Goal: Information Seeking & Learning: Learn about a topic

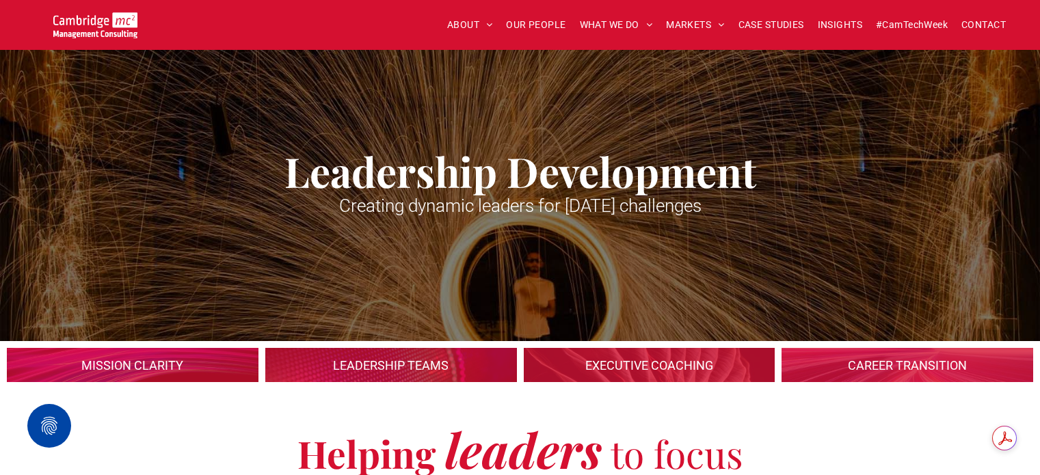
scroll to position [2735, 0]
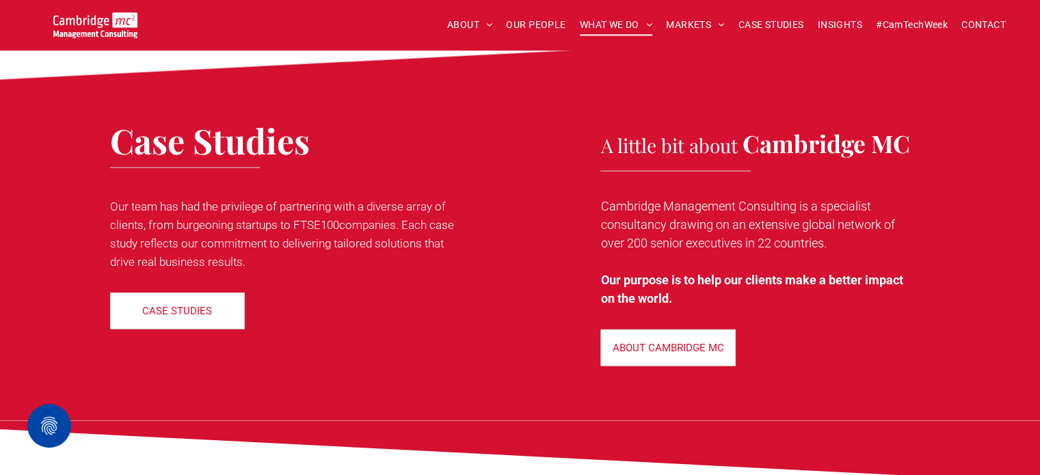
scroll to position [3283, 0]
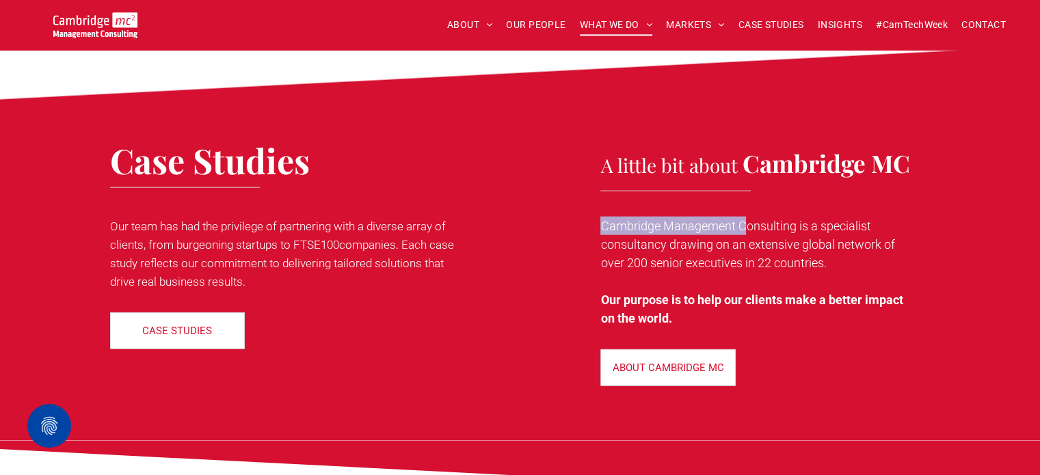
drag, startPoint x: 745, startPoint y: 199, endPoint x: 732, endPoint y: 248, distance: 51.1
click at [732, 248] on div "Cambridge Management Consulting is a specialist consultancy drawing on an exten…" at bounding box center [755, 272] width 310 height 114
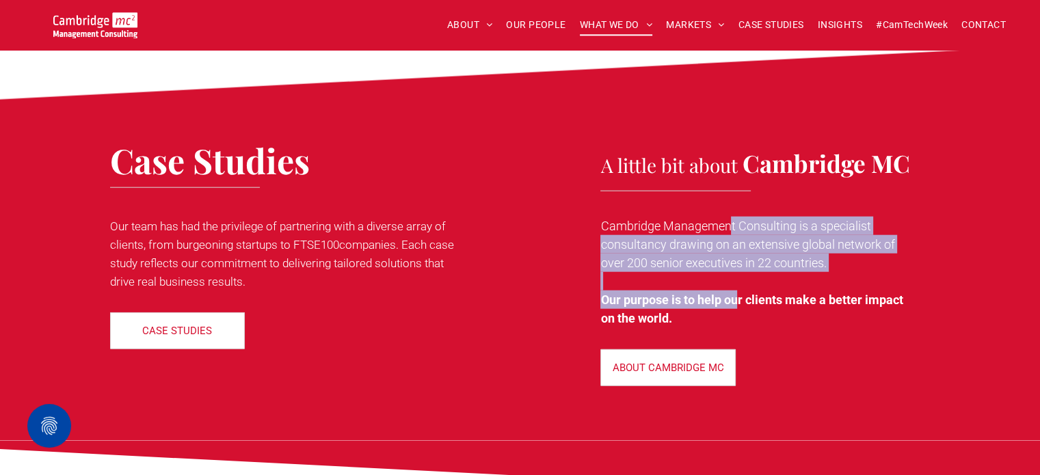
drag, startPoint x: 741, startPoint y: 273, endPoint x: 732, endPoint y: 199, distance: 74.3
click at [732, 215] on div "Cambridge Management Consulting is a specialist consultancy drawing on an exten…" at bounding box center [755, 272] width 310 height 114
click at [650, 226] on p "Cambridge Management Consulting is a specialist consultancy drawing on an exten…" at bounding box center [755, 244] width 310 height 55
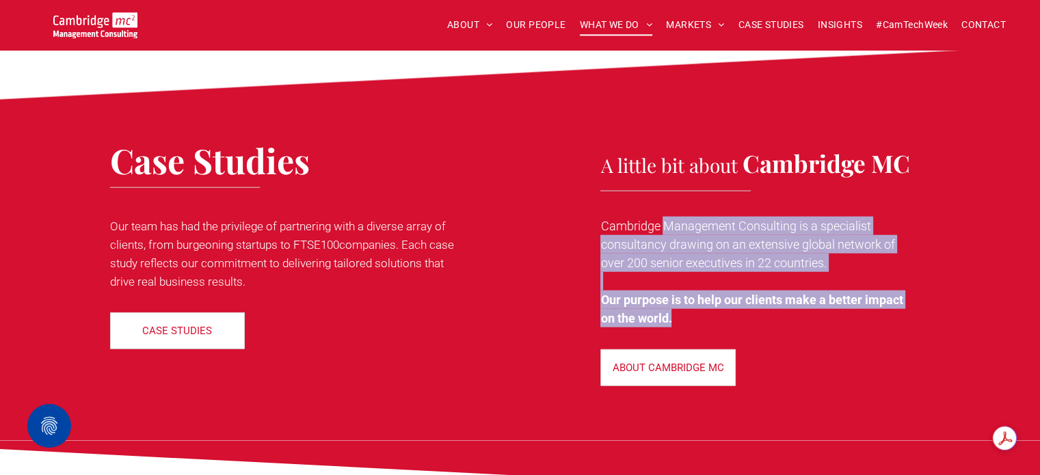
drag, startPoint x: 663, startPoint y: 207, endPoint x: 672, endPoint y: 287, distance: 79.9
click at [672, 287] on div "Cambridge Management Consulting is a specialist consultancy drawing on an exten…" at bounding box center [755, 272] width 310 height 114
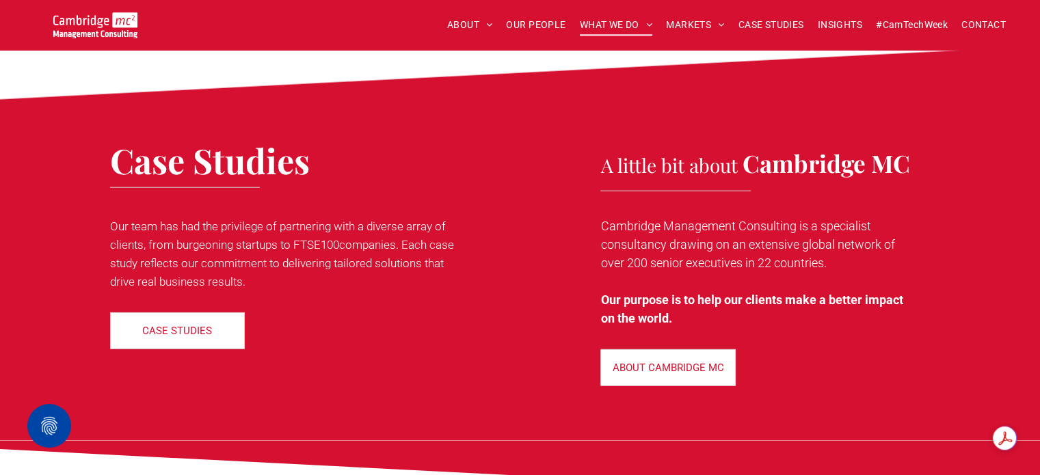
click at [654, 217] on p "Cambridge Management Consulting is a specialist consultancy drawing on an exten…" at bounding box center [755, 244] width 310 height 55
drag, startPoint x: 626, startPoint y: 235, endPoint x: 830, endPoint y: 243, distance: 204.0
click at [830, 243] on p "Cambridge Management Consulting is a specialist consultancy drawing on an exten…" at bounding box center [755, 244] width 310 height 55
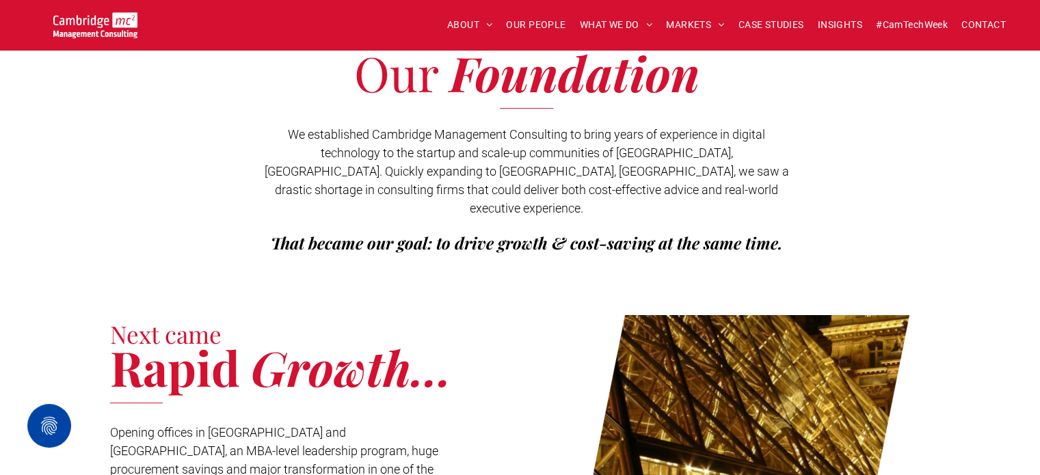
scroll to position [342, 0]
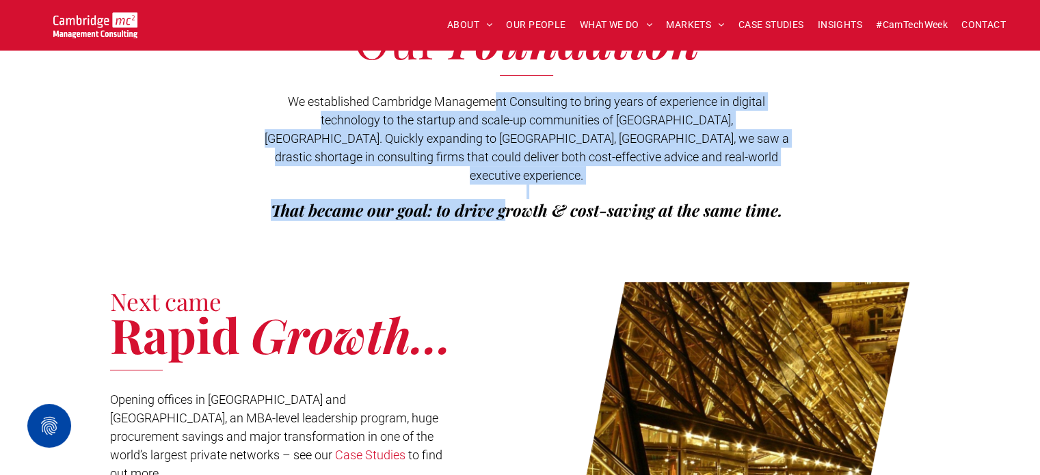
drag, startPoint x: 497, startPoint y: 103, endPoint x: 502, endPoint y: 224, distance: 121.1
click at [502, 224] on div "Our Foundation We established Cambridge Management Consulting to bring years of…" at bounding box center [520, 122] width 1040 height 265
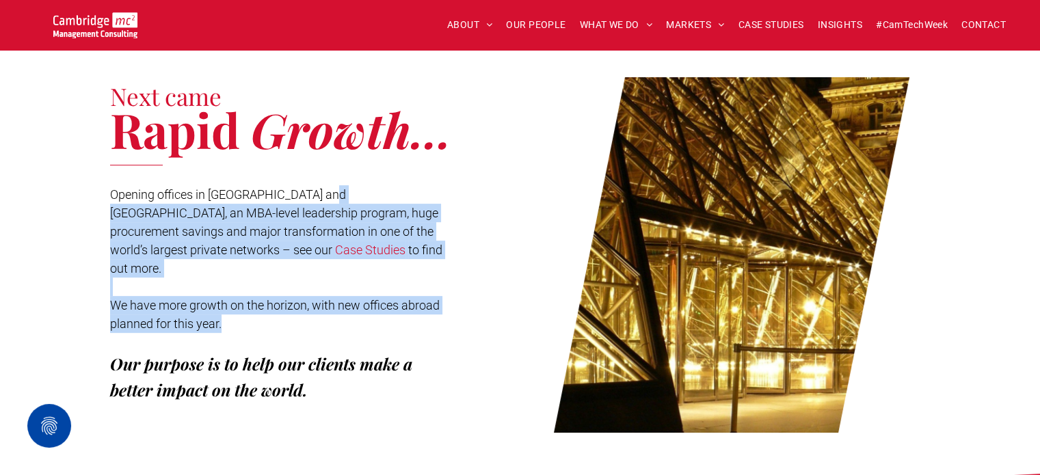
drag, startPoint x: 310, startPoint y: 172, endPoint x: 343, endPoint y: 284, distance: 117.7
click at [343, 284] on div "Opening offices in Paris and Tel Aviv, an MBA-level leadership program, huge pr…" at bounding box center [276, 303] width 333 height 239
click at [377, 218] on span "Opening offices in Paris and Tel Aviv, an MBA-level leadership program, huge pr…" at bounding box center [274, 222] width 328 height 70
drag, startPoint x: 341, startPoint y: 170, endPoint x: 354, endPoint y: 291, distance: 122.3
click at [354, 291] on div "Opening offices in Paris and Tel Aviv, an MBA-level leadership program, huge pr…" at bounding box center [276, 303] width 333 height 239
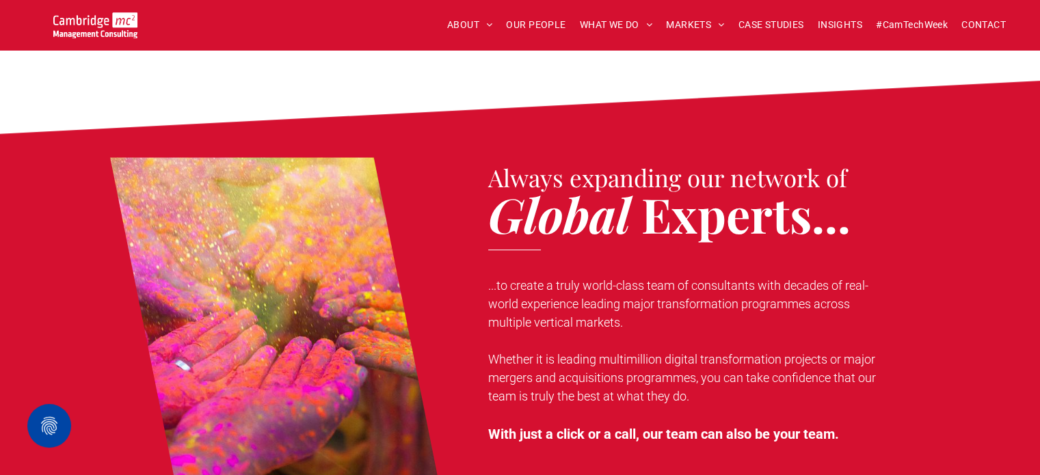
scroll to position [957, 0]
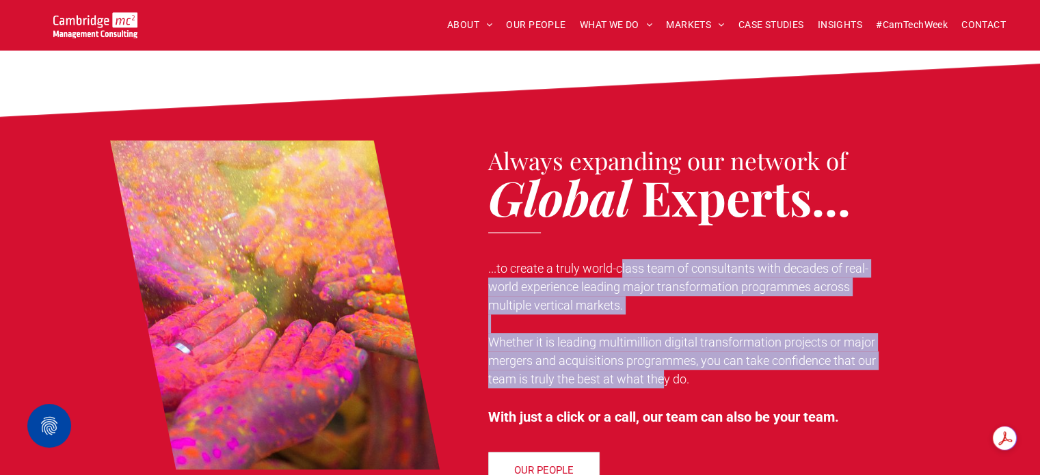
drag, startPoint x: 621, startPoint y: 250, endPoint x: 664, endPoint y: 363, distance: 120.8
click at [664, 363] on div "...to create a truly world-class team of consultants with decades of real-world…" at bounding box center [687, 343] width 398 height 171
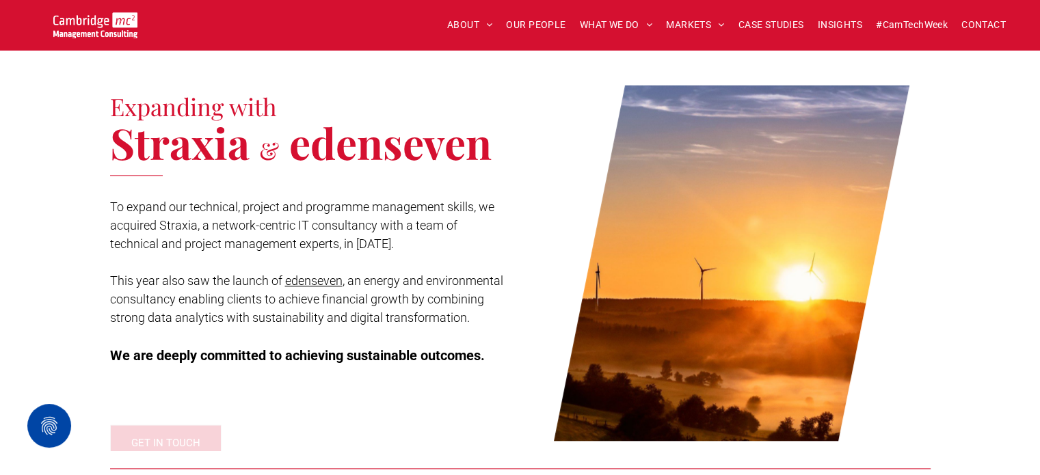
scroll to position [1505, 0]
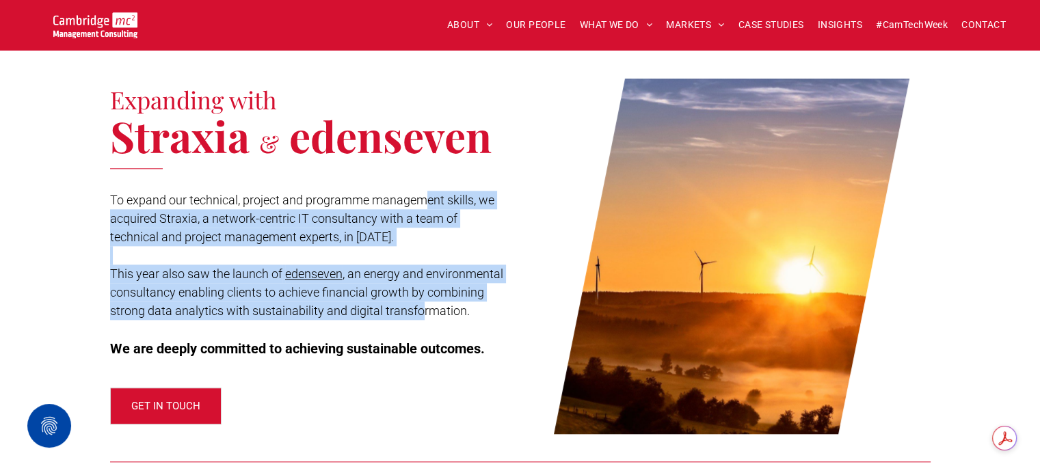
drag, startPoint x: 423, startPoint y: 176, endPoint x: 422, endPoint y: 300, distance: 123.8
click at [422, 300] on div "To expand our technical, project and programme management skills, we acquired S…" at bounding box center [309, 274] width 398 height 171
click at [421, 286] on span ", an energy and environmental consultancy enabling clients to achieve financial…" at bounding box center [306, 292] width 393 height 51
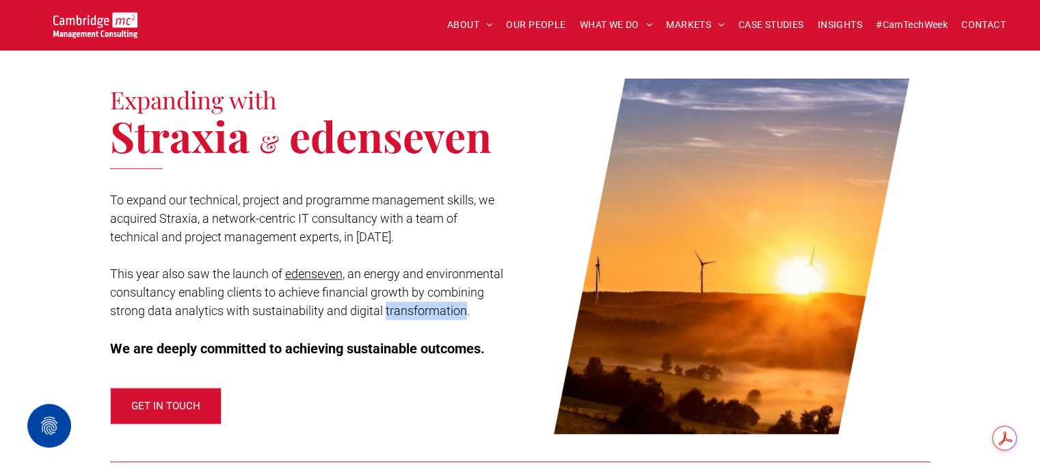
click at [421, 286] on span ", an energy and environmental consultancy enabling clients to achieve financial…" at bounding box center [306, 292] width 393 height 51
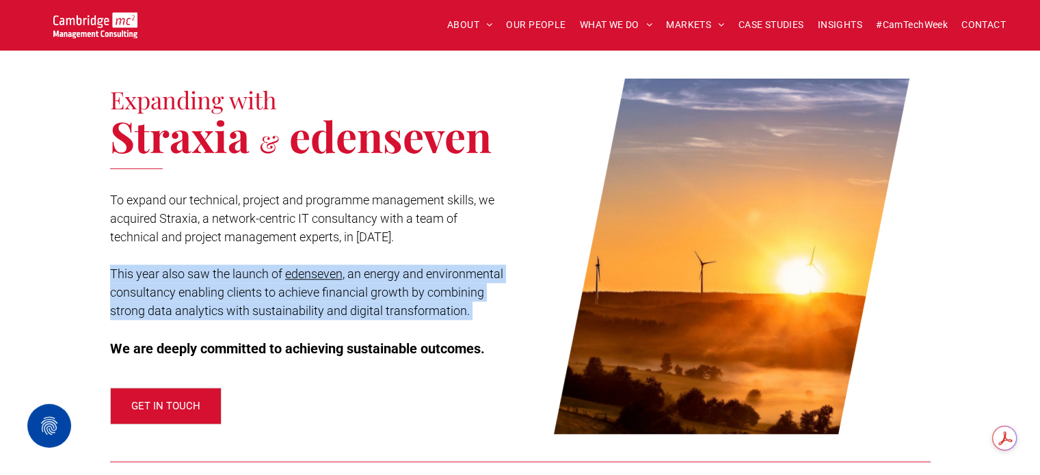
click at [421, 286] on span ", an energy and environmental consultancy enabling clients to achieve financial…" at bounding box center [306, 292] width 393 height 51
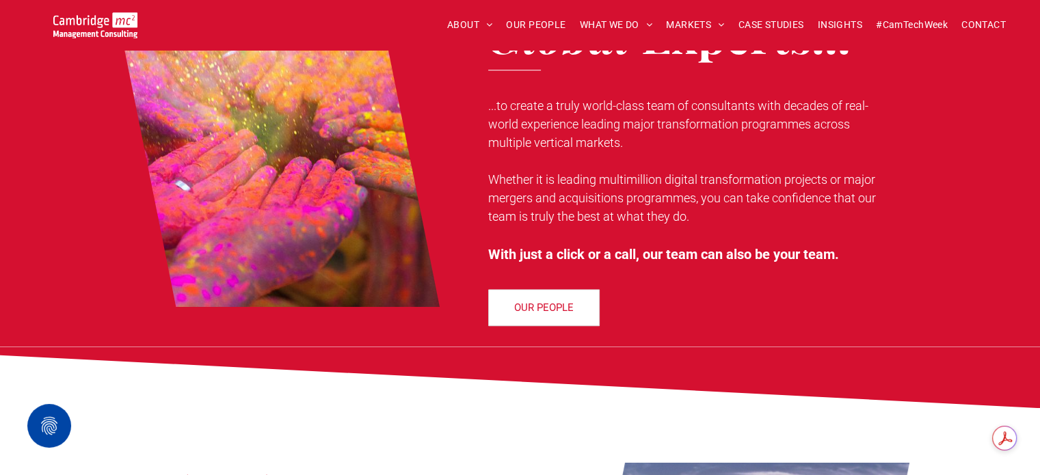
scroll to position [1111, 0]
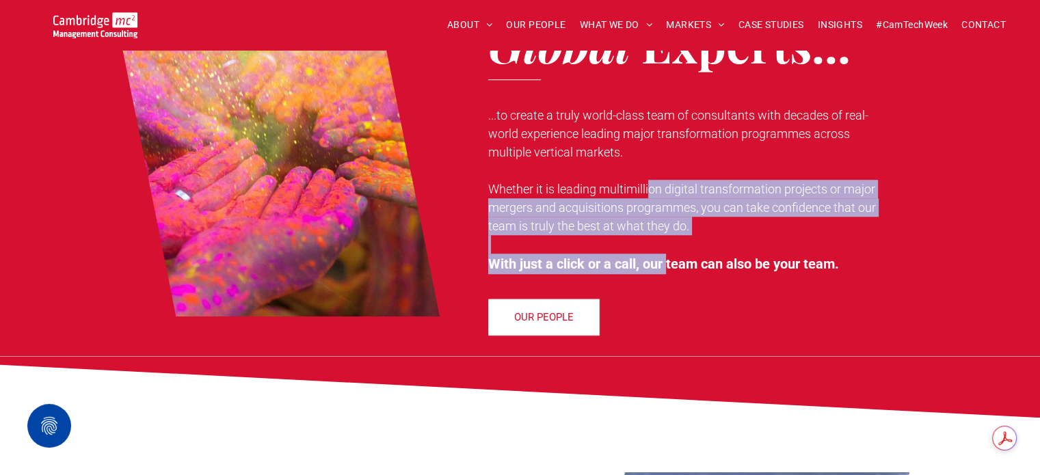
drag, startPoint x: 648, startPoint y: 169, endPoint x: 667, endPoint y: 250, distance: 83.6
click at [667, 250] on div "...to create a truly world-class team of consultants with decades of real-world…" at bounding box center [687, 190] width 398 height 171
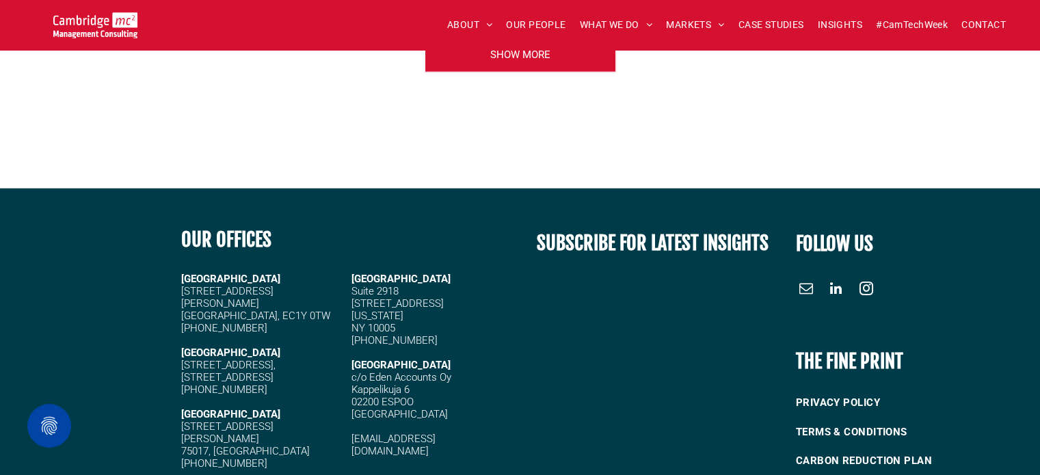
scroll to position [3625, 0]
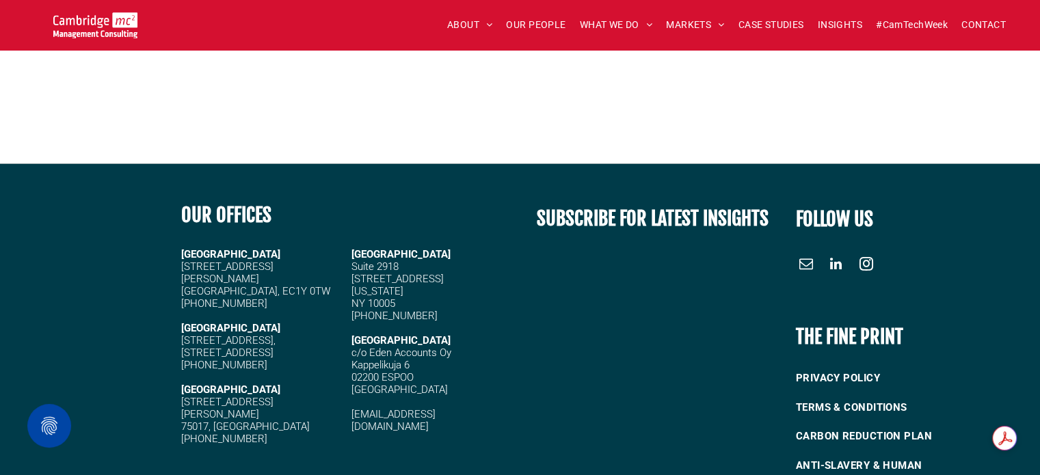
click at [405, 347] on span "c/o Eden Accounts Oy Kappelikuja 6 02200 ESPOO Finland" at bounding box center [402, 371] width 100 height 49
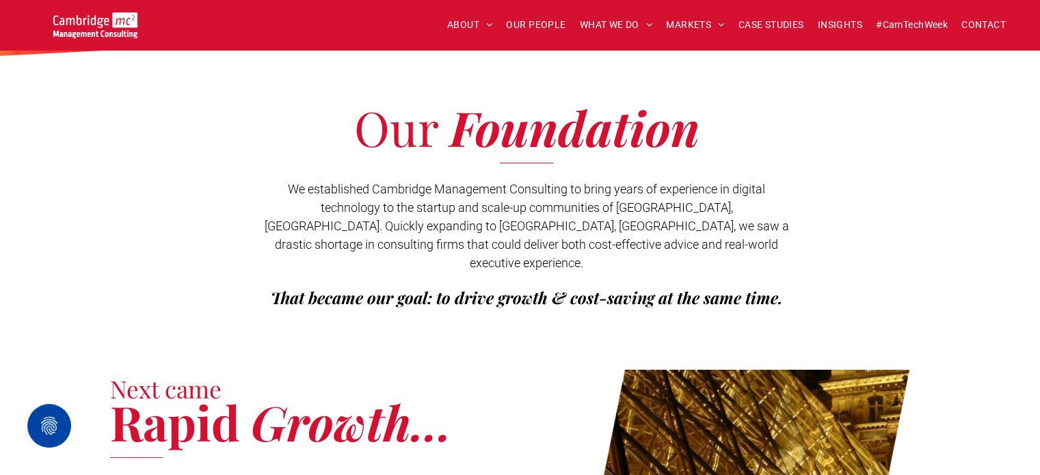
scroll to position [274, 0]
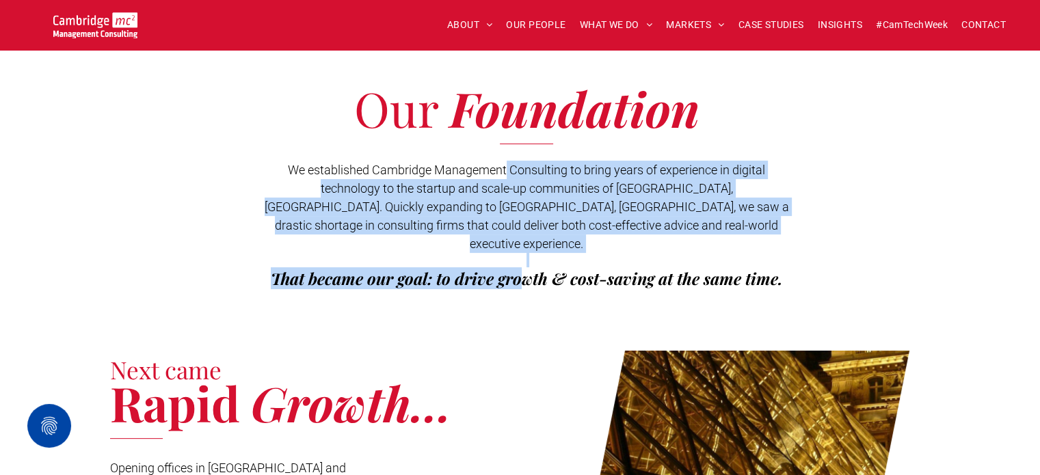
drag, startPoint x: 505, startPoint y: 165, endPoint x: 522, endPoint y: 280, distance: 115.6
click at [522, 280] on div "Our Foundation We established Cambridge Management Consulting to bring years of…" at bounding box center [520, 190] width 1040 height 265
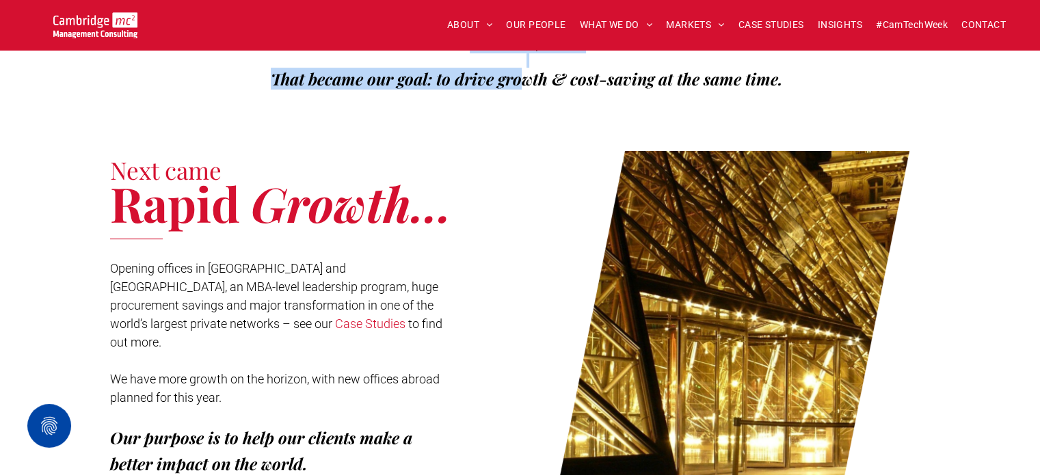
scroll to position [547, 0]
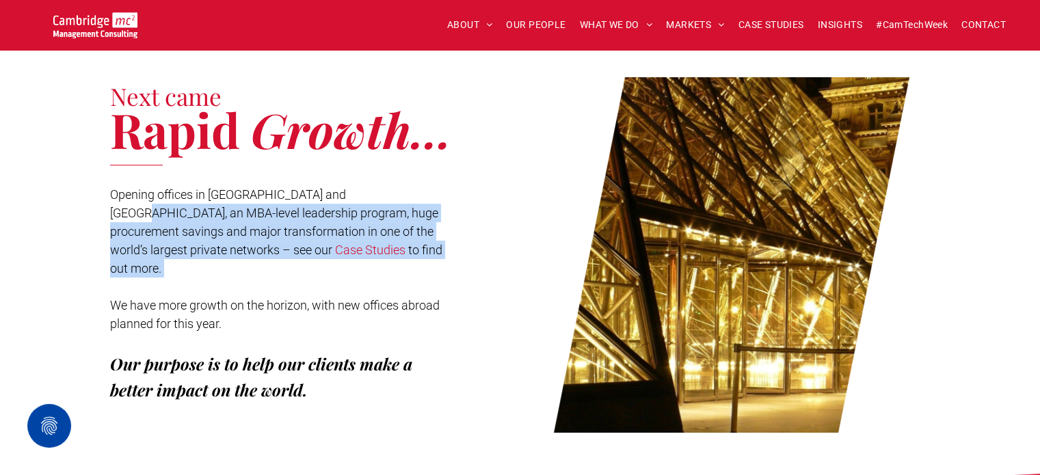
drag, startPoint x: 358, startPoint y: 175, endPoint x: 379, endPoint y: 248, distance: 76.0
click at [379, 248] on div "Opening offices in Paris and Tel Aviv, an MBA-level leadership program, huge pr…" at bounding box center [276, 303] width 333 height 239
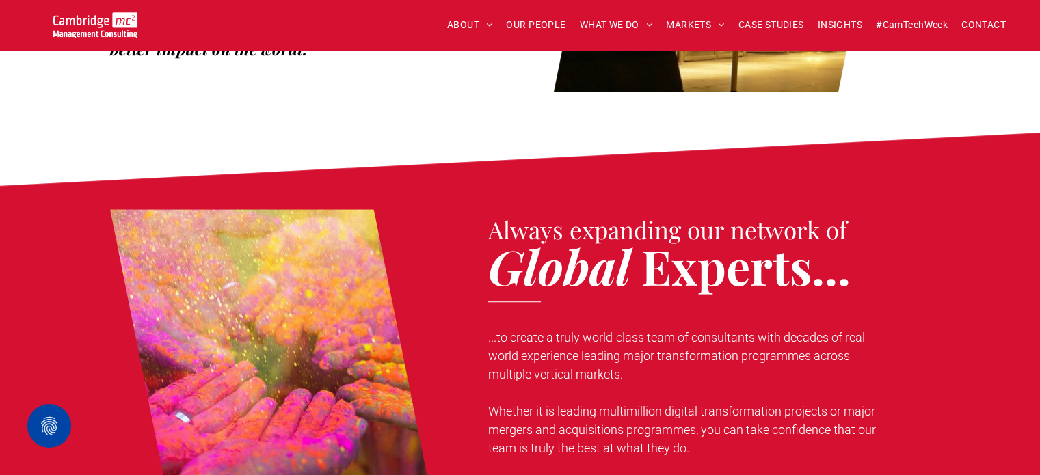
scroll to position [1026, 0]
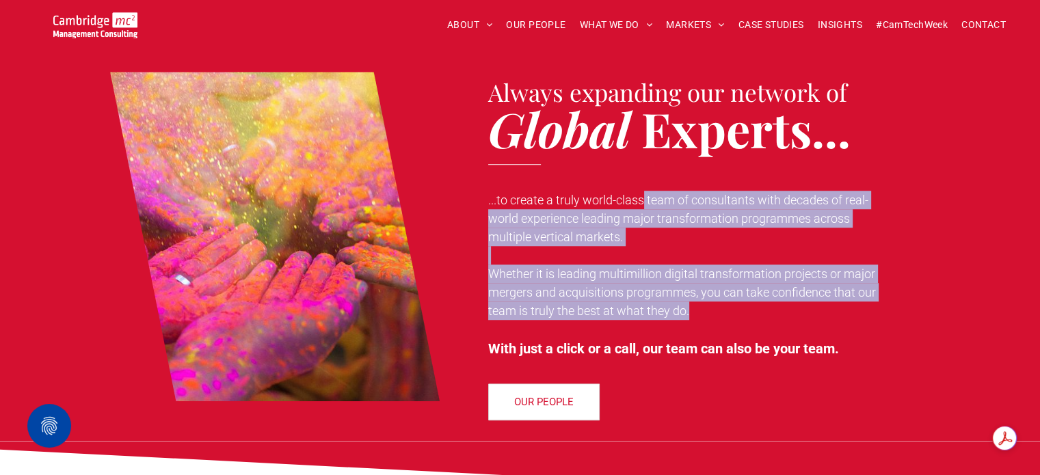
drag, startPoint x: 643, startPoint y: 183, endPoint x: 661, endPoint y: 315, distance: 133.2
click at [661, 315] on div "...to create a truly world-class team of consultants with decades of real-world…" at bounding box center [687, 274] width 398 height 171
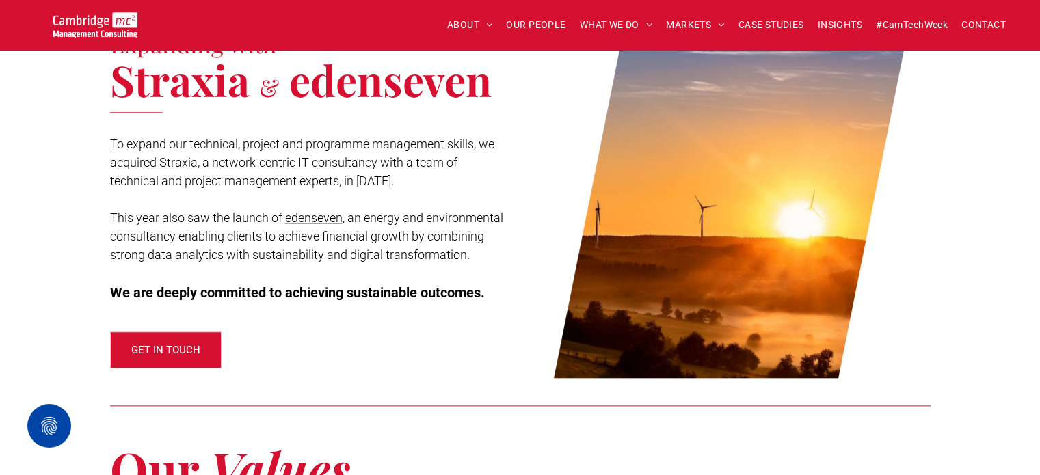
scroll to position [1573, 0]
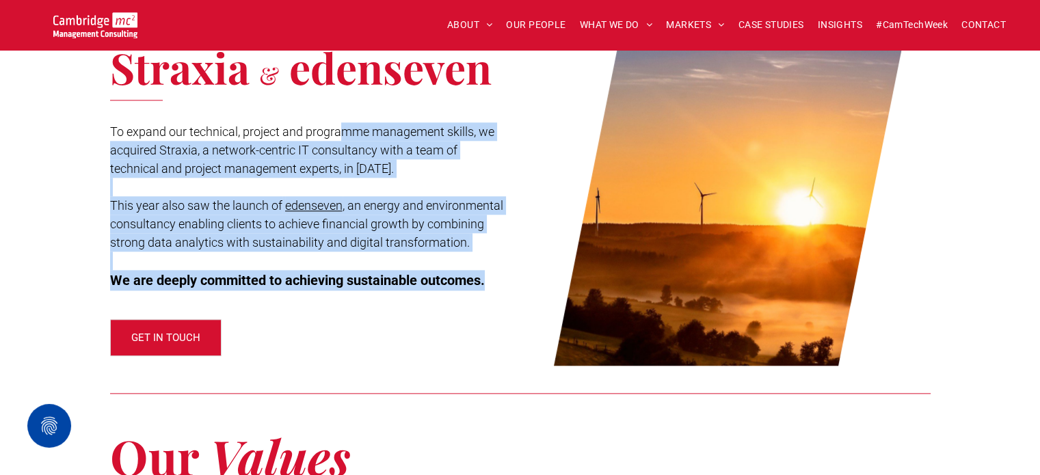
drag, startPoint x: 341, startPoint y: 104, endPoint x: 494, endPoint y: 259, distance: 218.1
click at [494, 259] on div "To expand our technical, project and programme management skills, we acquired S…" at bounding box center [309, 206] width 398 height 171
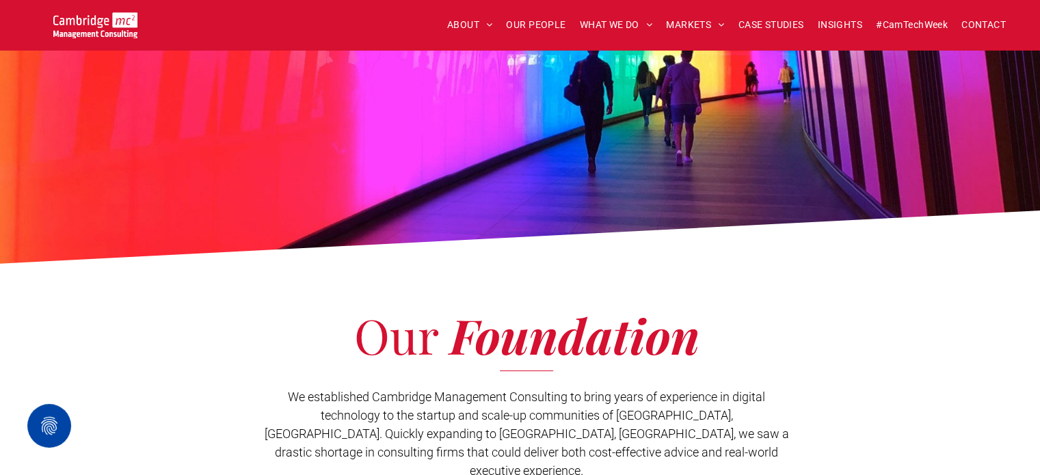
scroll to position [137, 0]
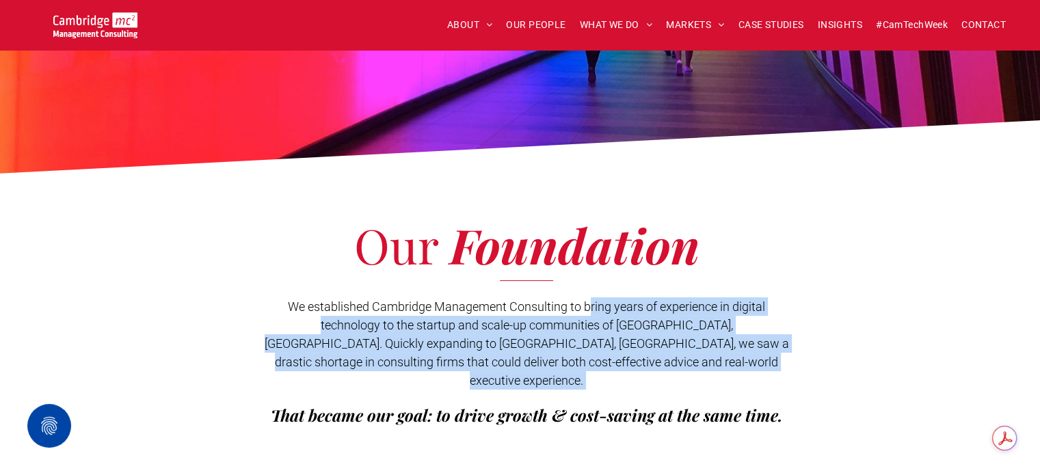
drag, startPoint x: 592, startPoint y: 313, endPoint x: 617, endPoint y: 377, distance: 69.1
click at [617, 377] on div "We established Cambridge Management Consulting to bring years of experience in …" at bounding box center [526, 361] width 525 height 131
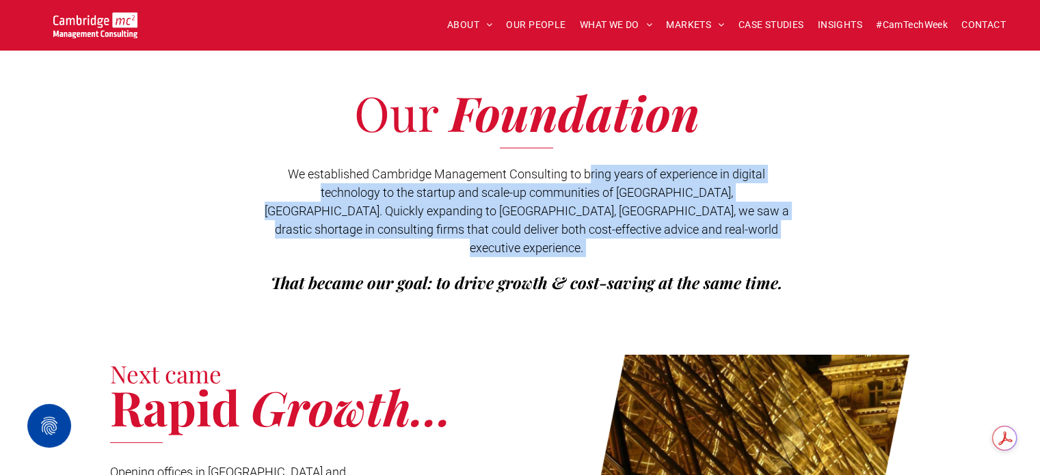
scroll to position [274, 0]
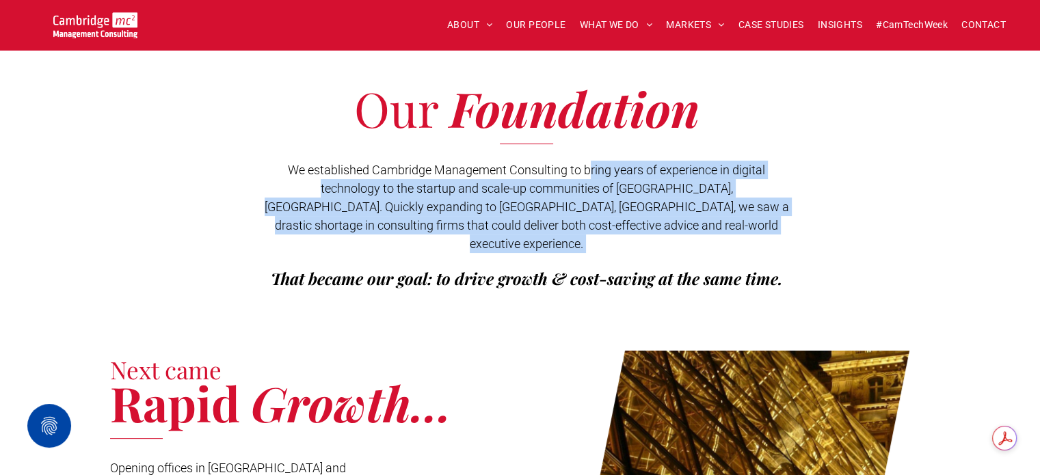
click at [483, 224] on span "We established Cambridge Management Consulting to bring years of experience in …" at bounding box center [527, 207] width 525 height 88
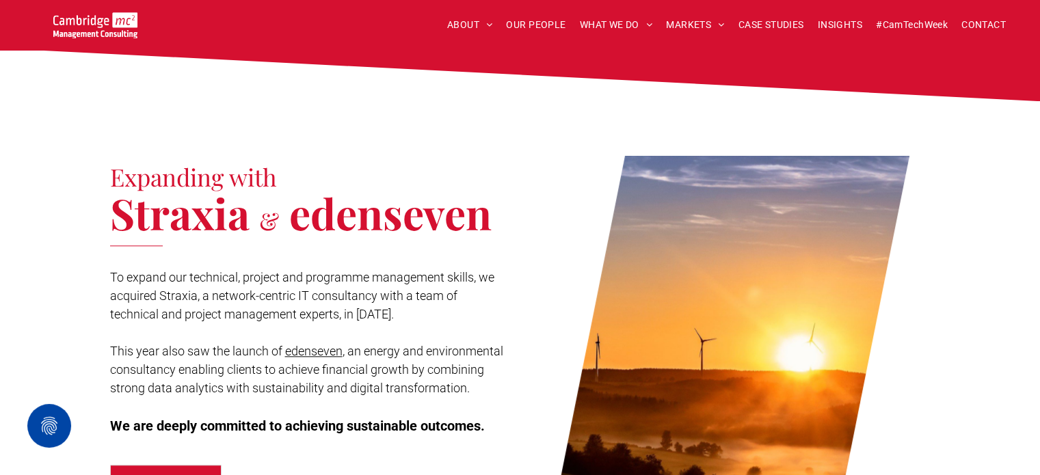
scroll to position [1505, 0]
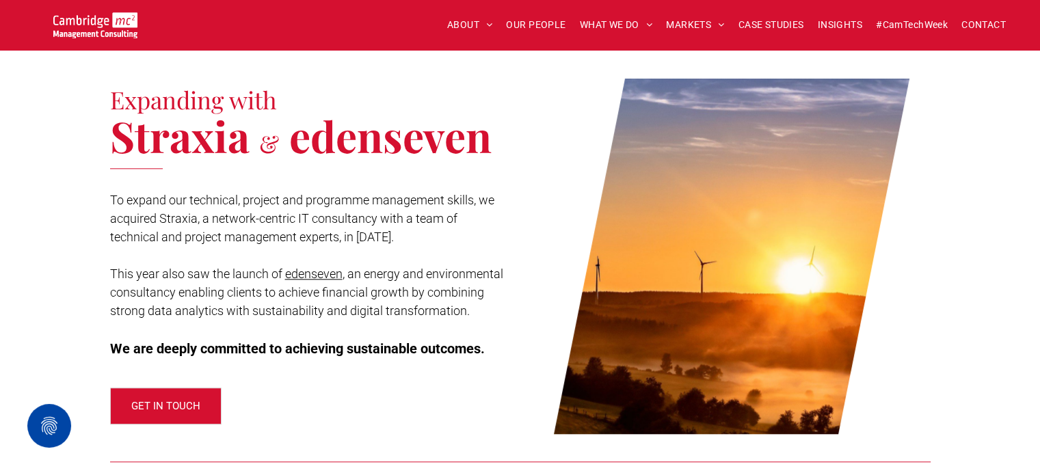
click at [295, 200] on span "To expand our technical, project and programme management skills, we acquired S…" at bounding box center [302, 218] width 384 height 51
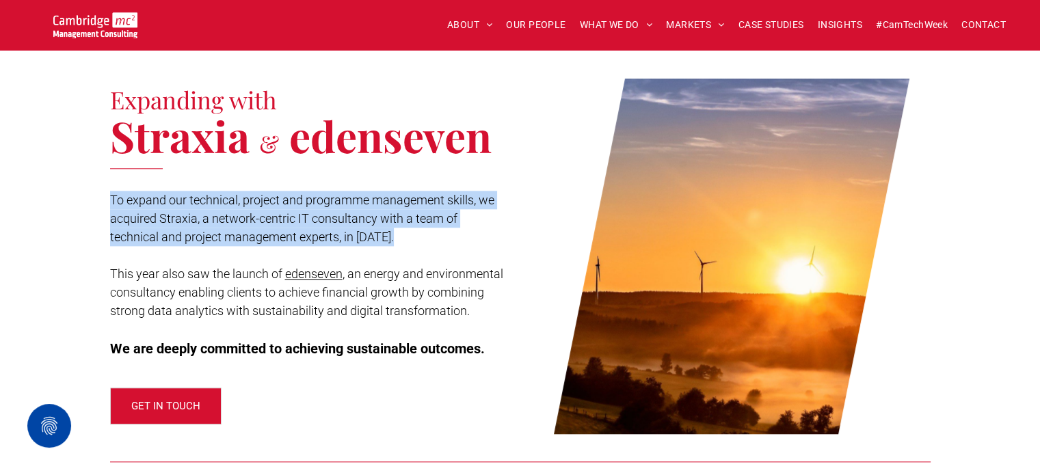
click at [295, 200] on span "To expand our technical, project and programme management skills, we acquired S…" at bounding box center [302, 218] width 384 height 51
click at [351, 215] on span "To expand our technical, project and programme management skills, we acquired S…" at bounding box center [302, 218] width 384 height 51
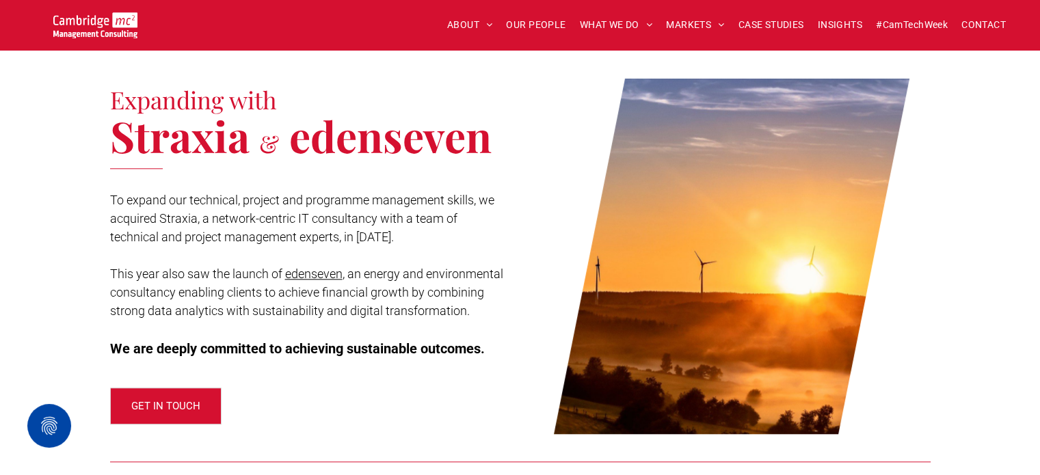
click at [215, 121] on span "Straxia" at bounding box center [180, 135] width 140 height 57
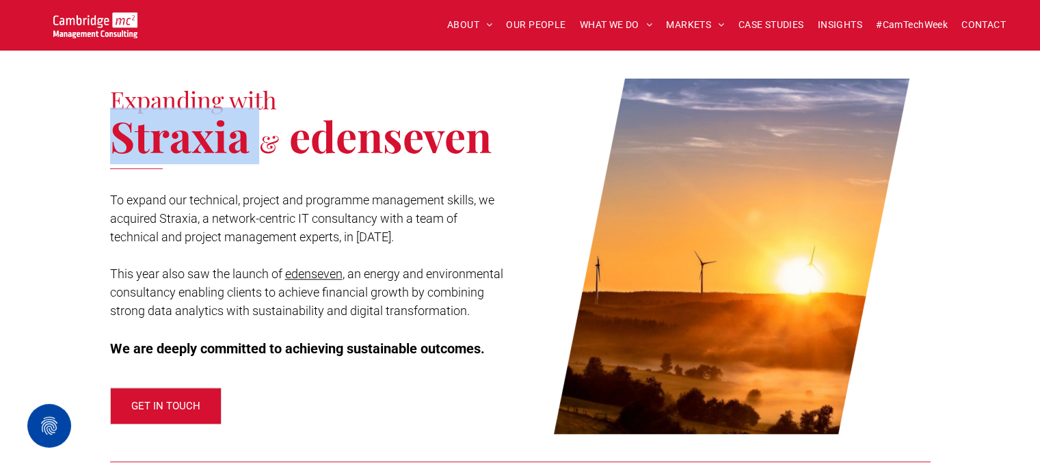
click at [215, 121] on span "Straxia" at bounding box center [180, 135] width 140 height 57
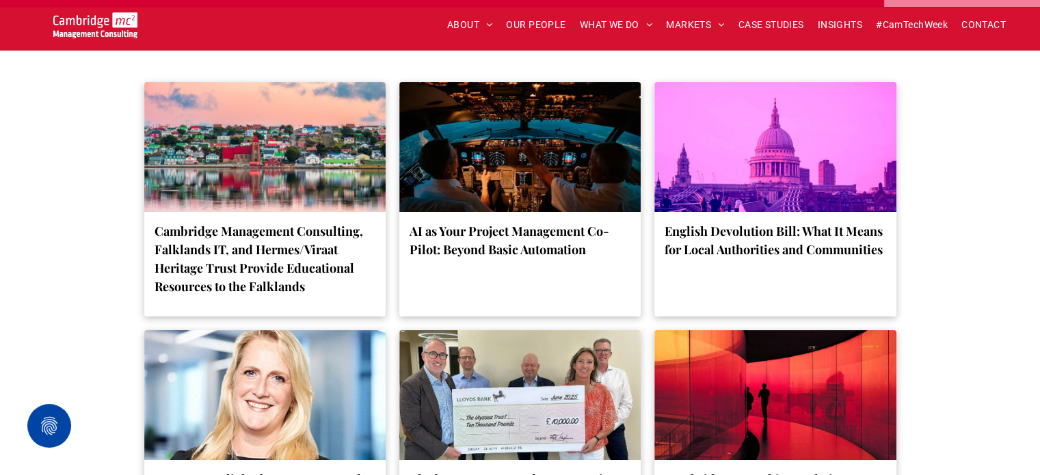
scroll to position [5608, 0]
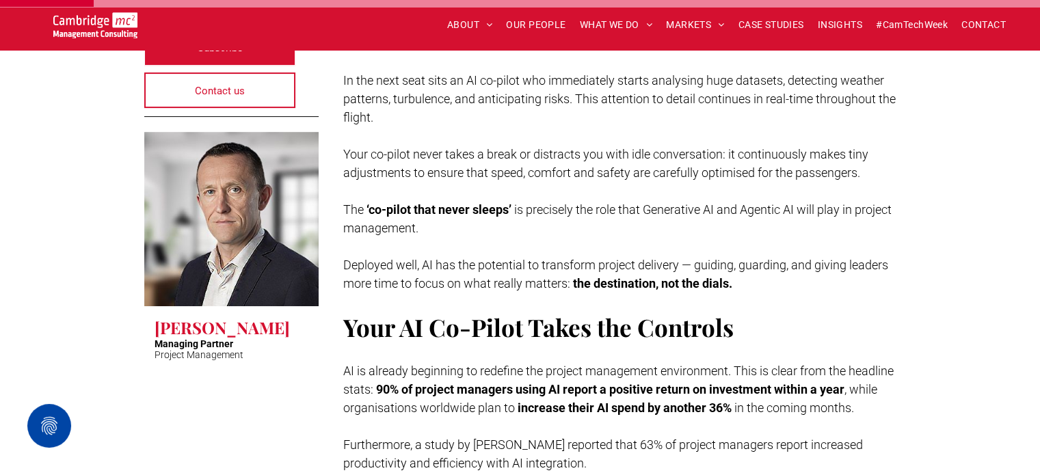
scroll to position [342, 0]
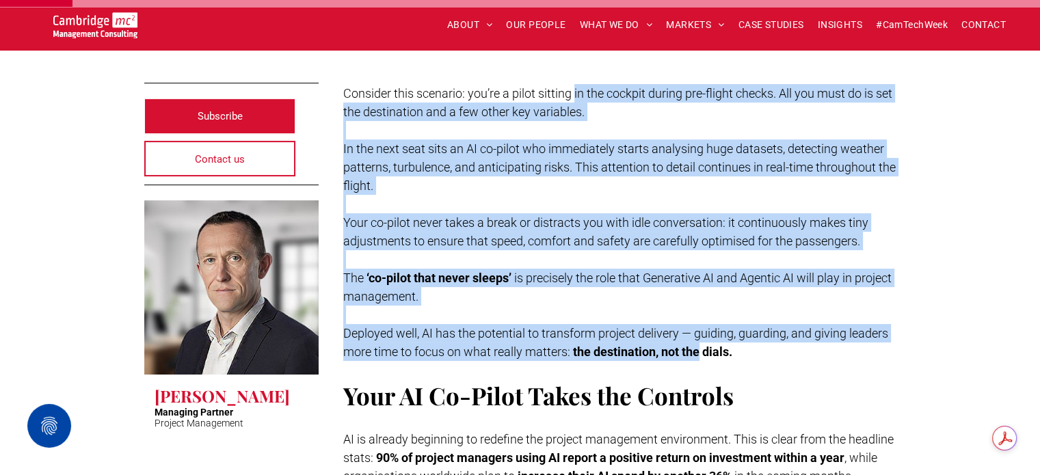
drag, startPoint x: 575, startPoint y: 100, endPoint x: 702, endPoint y: 349, distance: 279.8
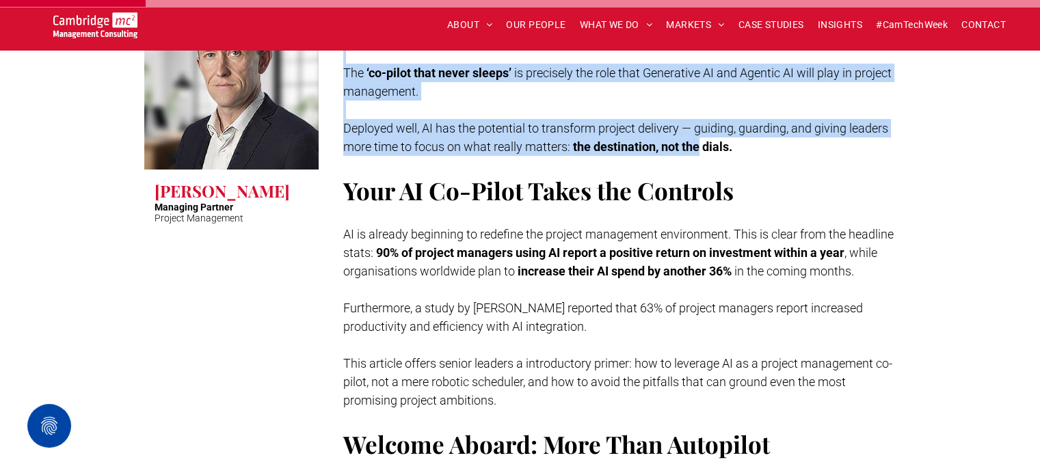
scroll to position [615, 0]
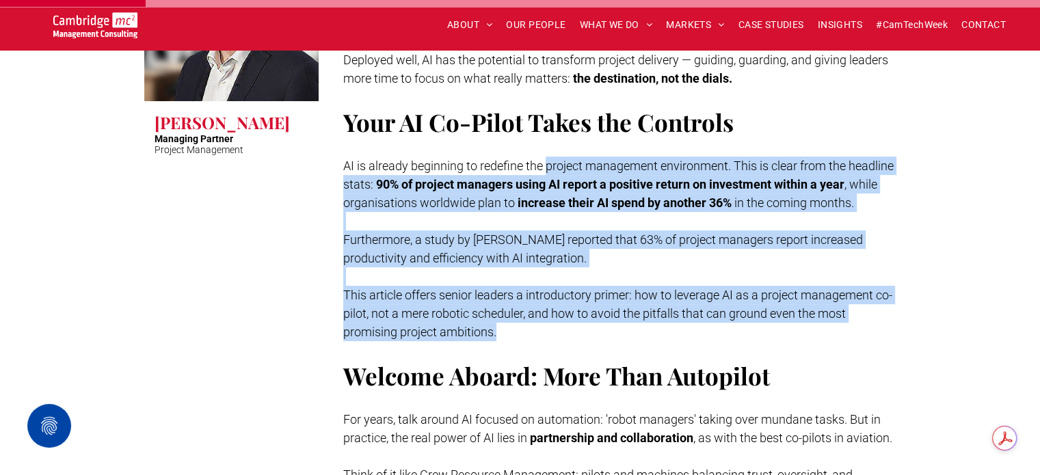
drag, startPoint x: 549, startPoint y: 158, endPoint x: 562, endPoint y: 354, distance: 196.0
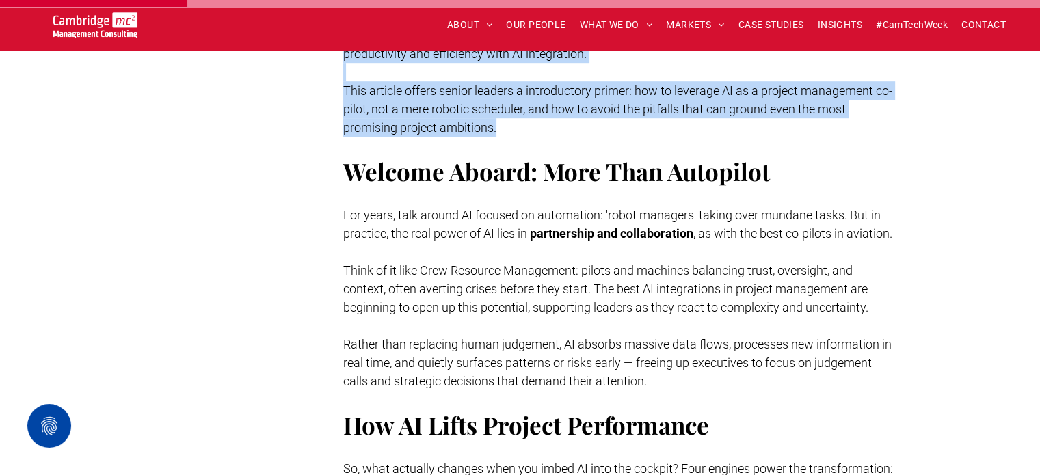
scroll to position [821, 0]
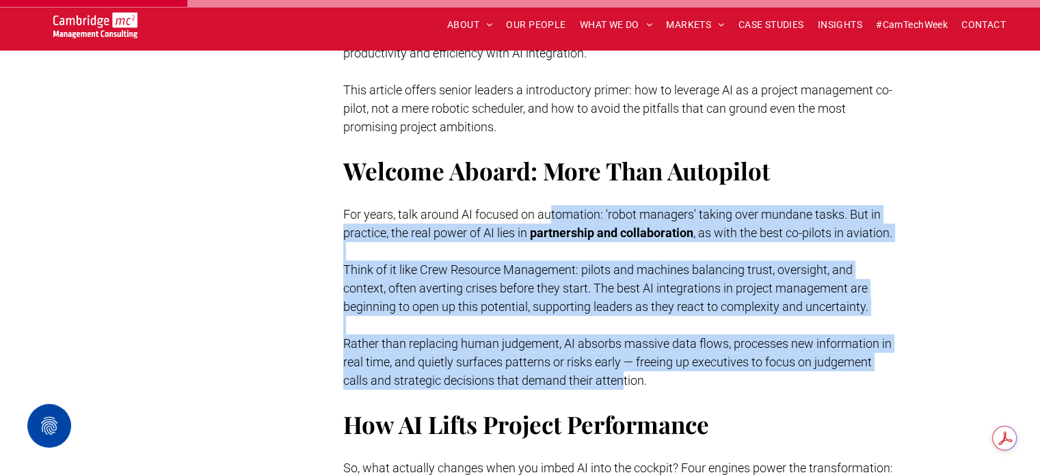
drag, startPoint x: 551, startPoint y: 232, endPoint x: 623, endPoint y: 393, distance: 176.6
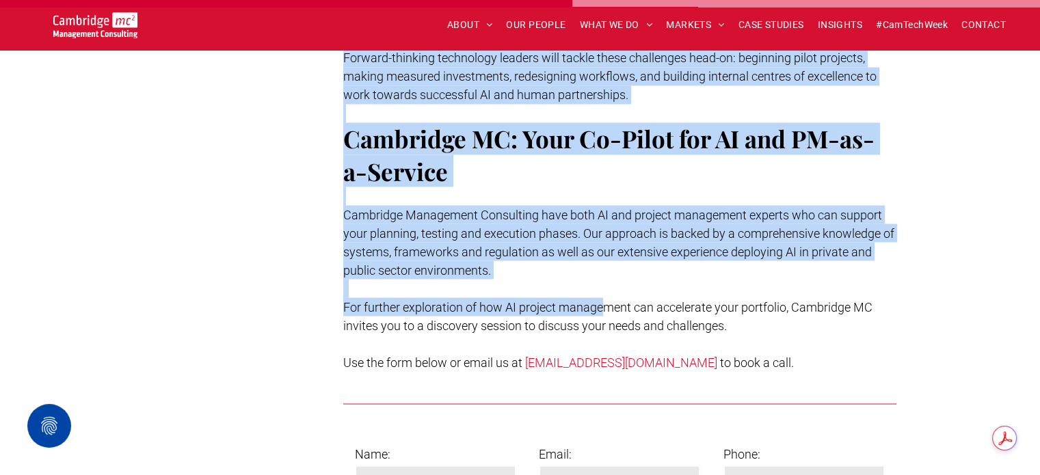
scroll to position [2462, 0]
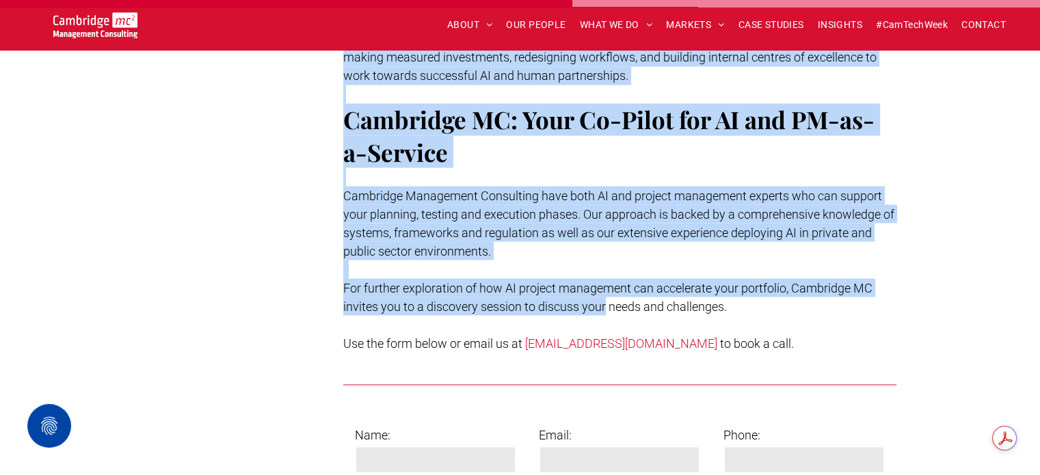
drag, startPoint x: 601, startPoint y: 213, endPoint x: 607, endPoint y: 312, distance: 99.4
click at [626, 240] on span "Cambridge Management Consulting have both AI and project management experts who…" at bounding box center [618, 223] width 551 height 70
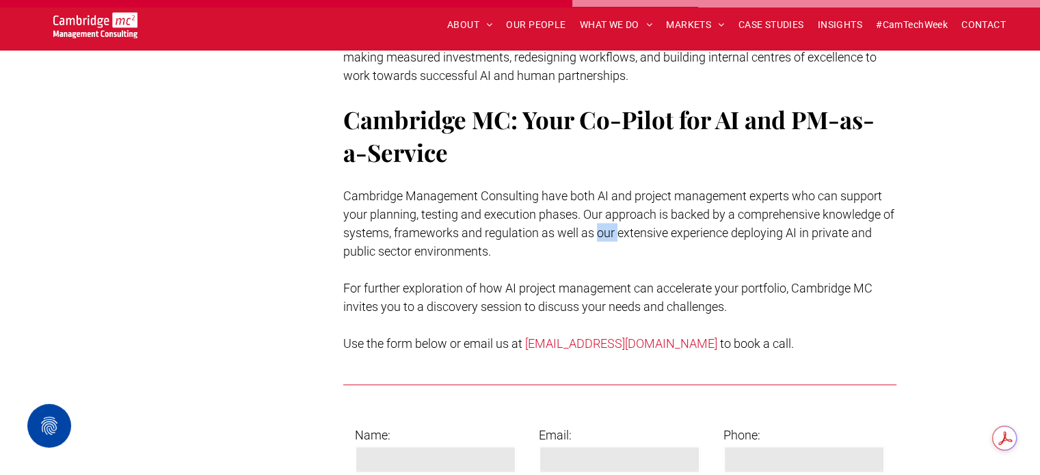
click at [626, 239] on span "Cambridge Management Consulting have both AI and project management experts who…" at bounding box center [618, 223] width 551 height 70
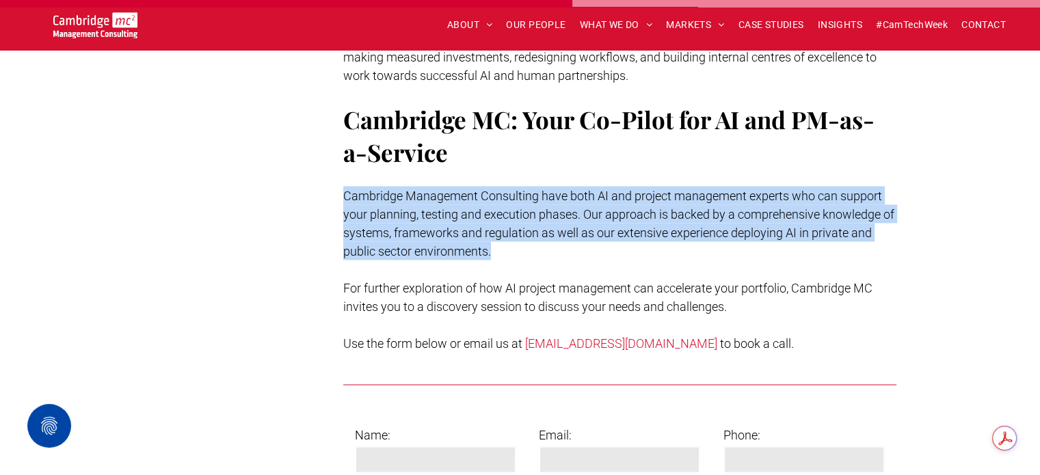
click at [626, 239] on span "Cambridge Management Consulting have both AI and project management experts who…" at bounding box center [618, 223] width 551 height 70
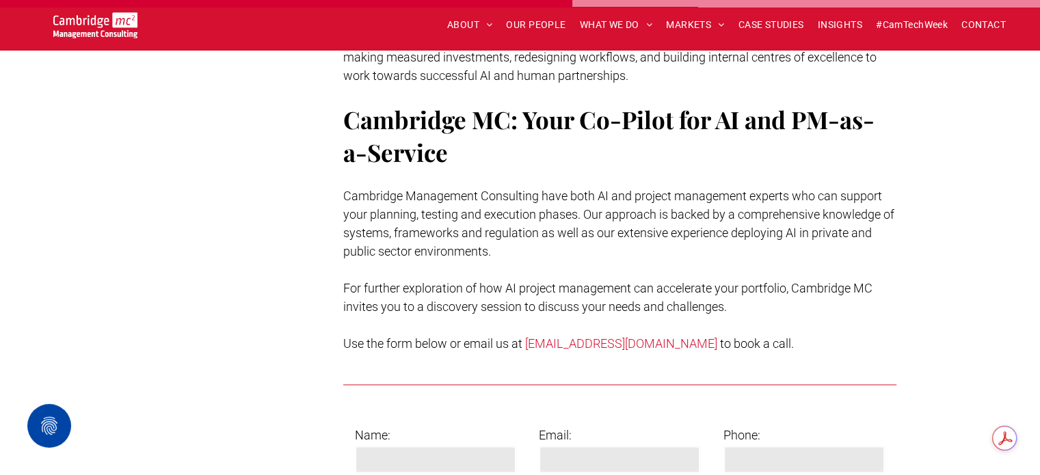
click at [621, 297] on span "For further exploration of how AI project management can accelerate your portfo…" at bounding box center [607, 296] width 529 height 33
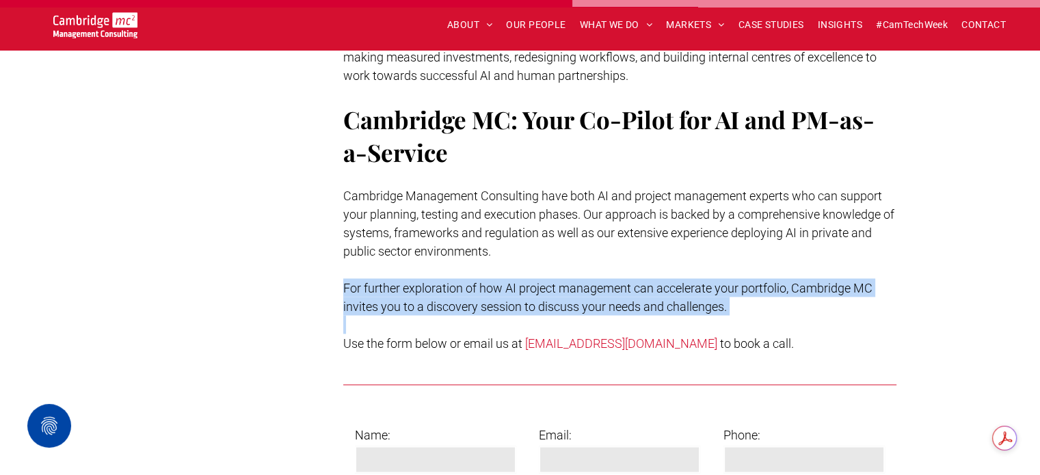
click at [621, 297] on span "For further exploration of how AI project management can accelerate your portfo…" at bounding box center [607, 296] width 529 height 33
click at [591, 300] on span "For further exploration of how AI project management can accelerate your portfo…" at bounding box center [607, 296] width 529 height 33
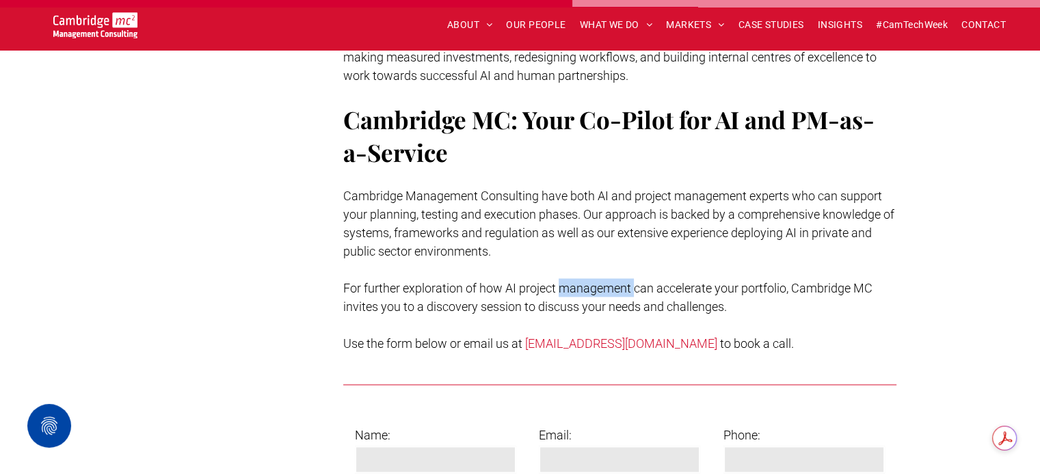
click at [591, 300] on span "For further exploration of how AI project management can accelerate your portfo…" at bounding box center [607, 296] width 529 height 33
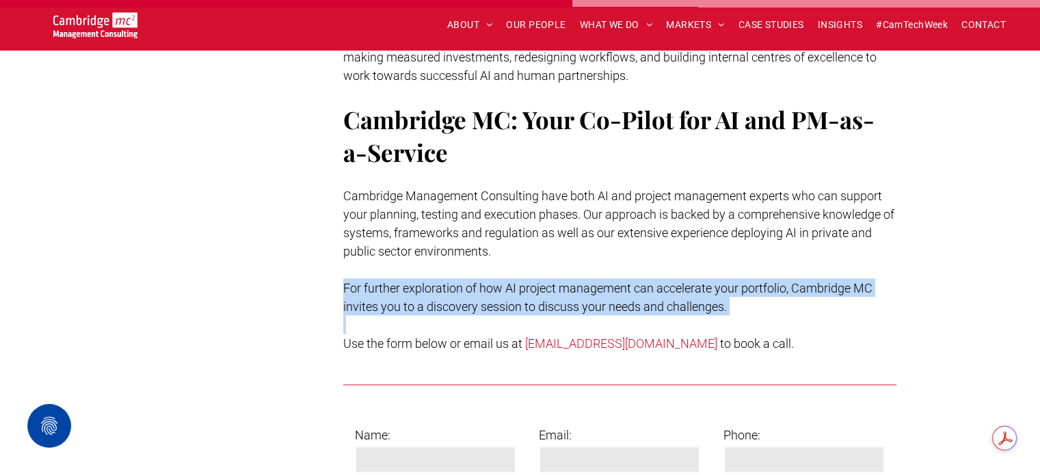
click at [591, 300] on span "For further exploration of how AI project management can accelerate your portfo…" at bounding box center [607, 296] width 529 height 33
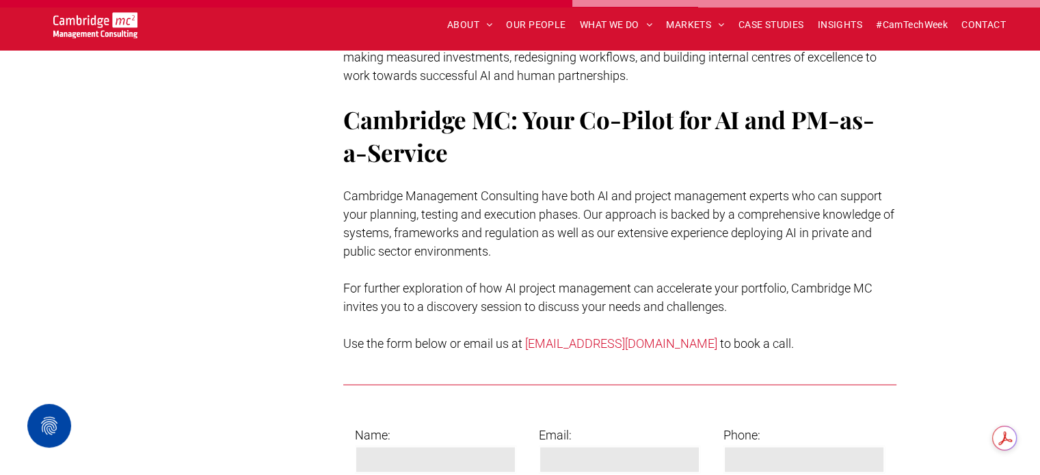
click at [561, 233] on span "Cambridge Management Consulting have both AI and project management experts who…" at bounding box center [618, 223] width 551 height 70
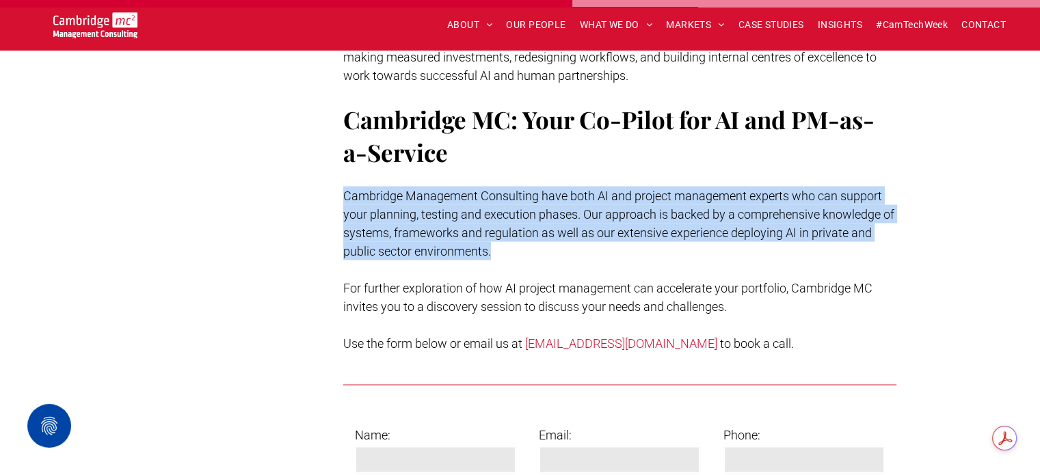
click at [561, 233] on span "Cambridge Management Consulting have both AI and project management experts who…" at bounding box center [618, 223] width 551 height 70
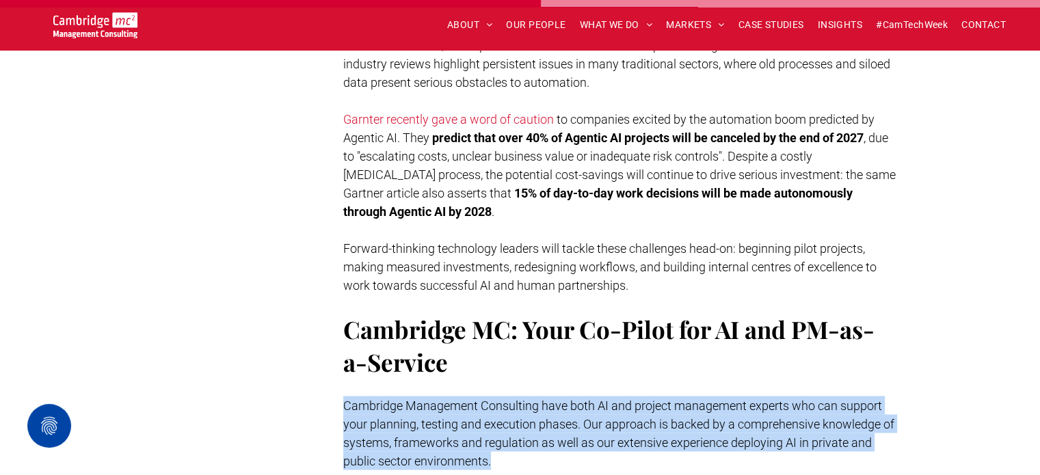
scroll to position [2188, 0]
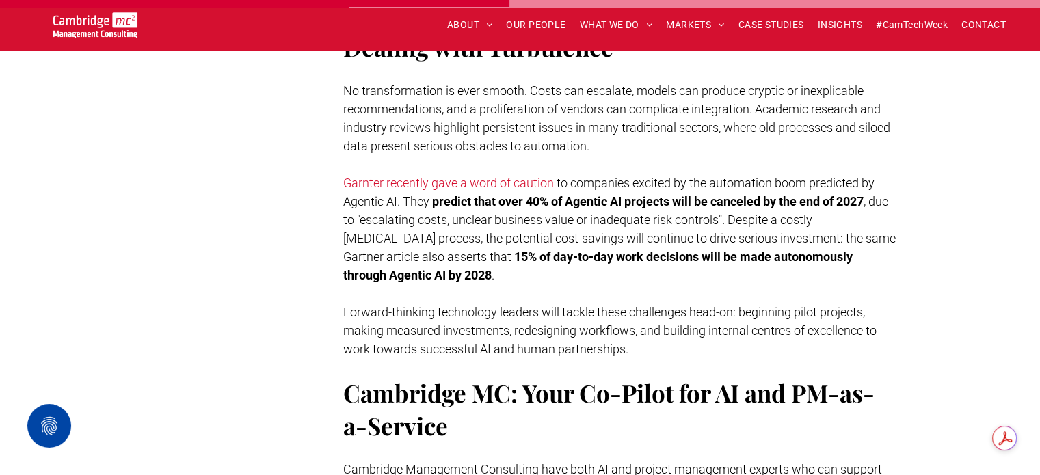
click at [576, 329] on span "Forward-thinking technology leaders will tackle these challenges head-on: begin…" at bounding box center [609, 330] width 533 height 51
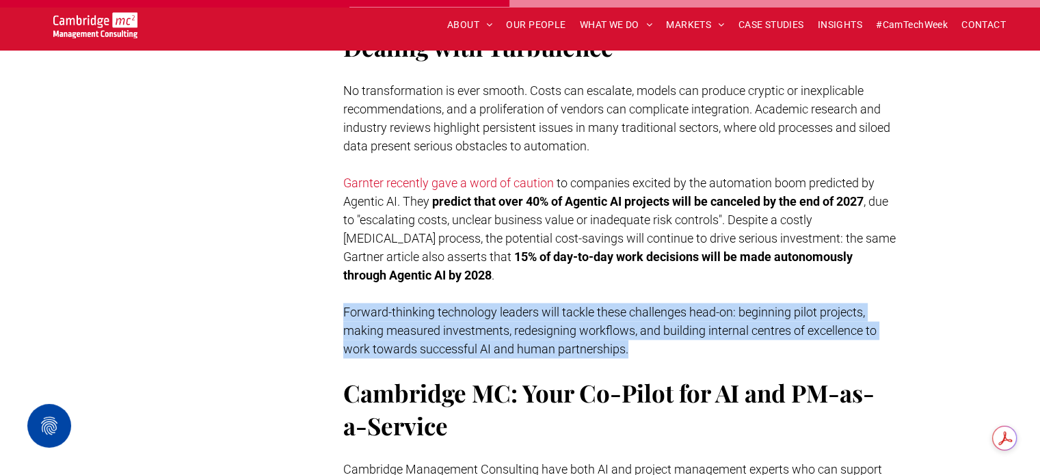
click at [576, 329] on span "Forward-thinking technology leaders will tackle these challenges head-on: begin…" at bounding box center [609, 330] width 533 height 51
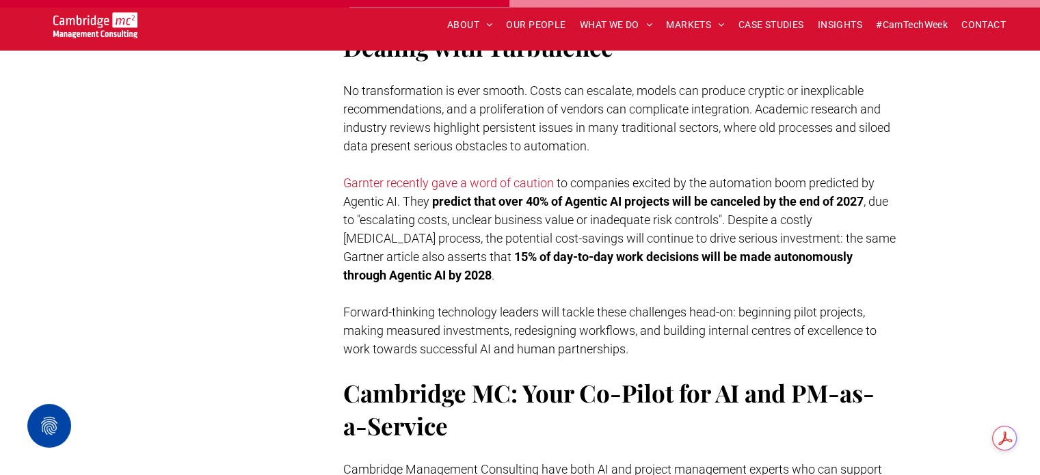
click at [572, 229] on span ", due to "escalating costs, unclear business value or inadequate risk controls"…" at bounding box center [619, 229] width 553 height 70
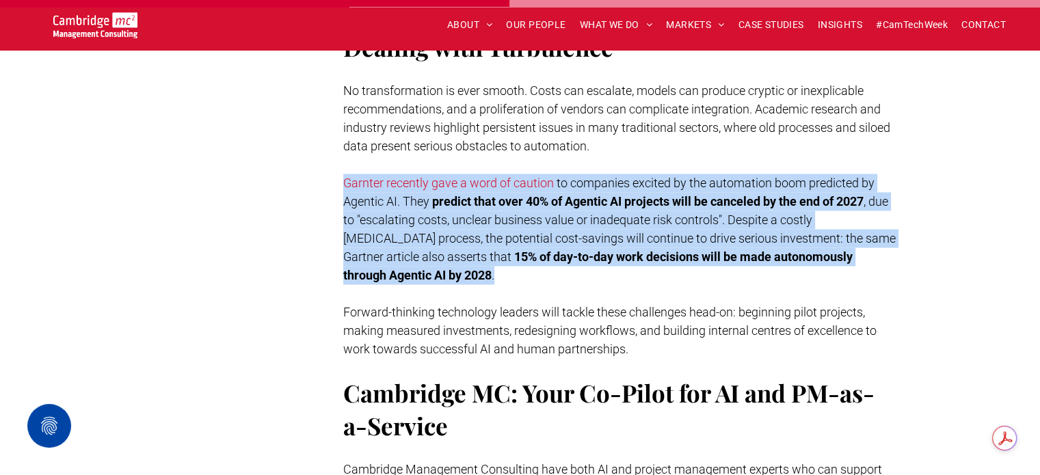
click at [572, 229] on span ", due to "escalating costs, unclear business value or inadequate risk controls"…" at bounding box center [619, 229] width 553 height 70
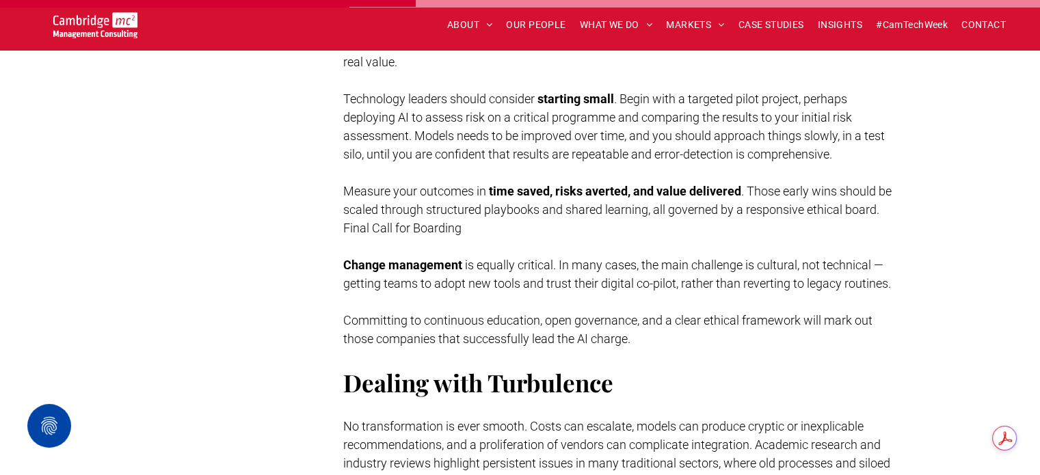
scroll to position [1778, 0]
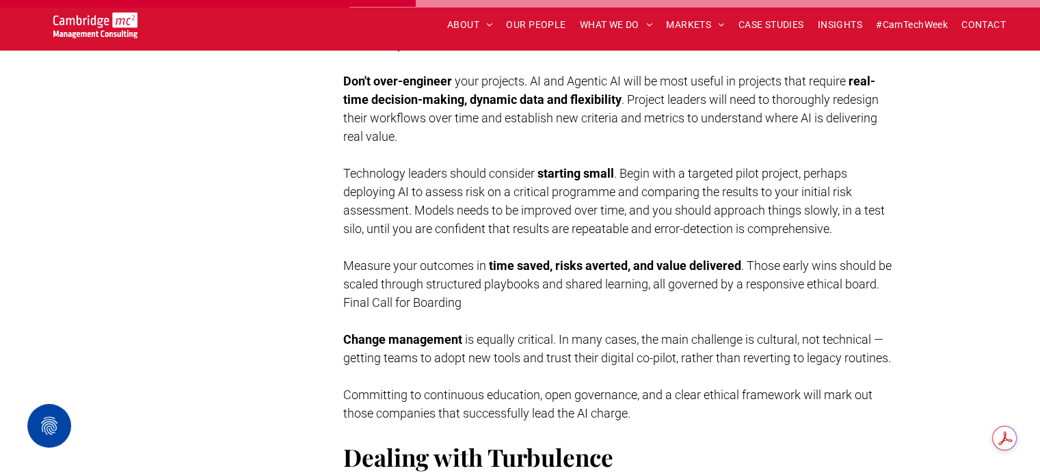
click at [579, 227] on span ". Begin with a targeted pilot project, perhaps deploying AI to assess risk on a…" at bounding box center [614, 201] width 542 height 70
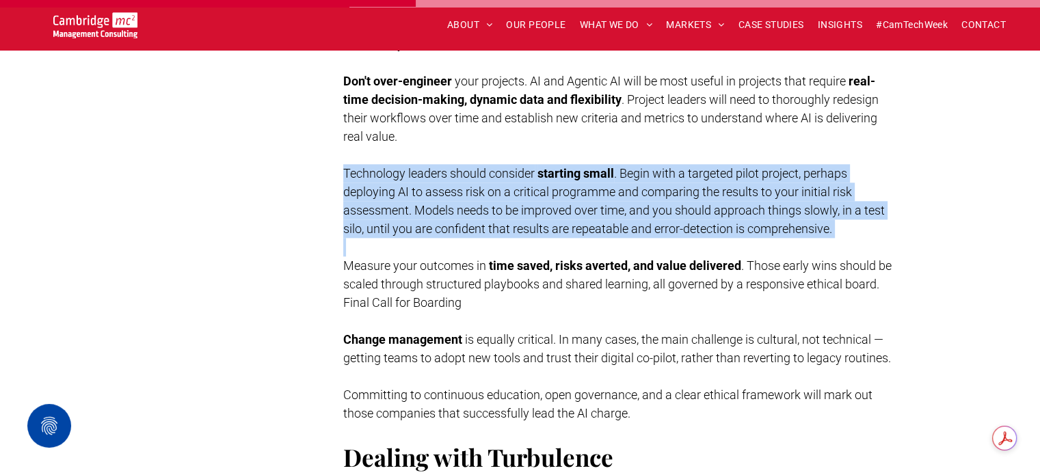
click at [579, 227] on span ". Begin with a targeted pilot project, perhaps deploying AI to assess risk on a…" at bounding box center [614, 201] width 542 height 70
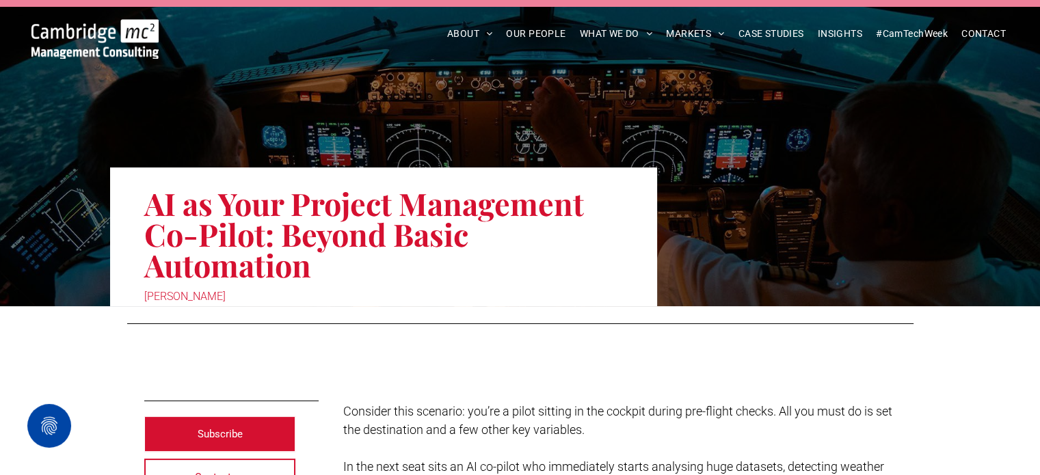
scroll to position [0, 0]
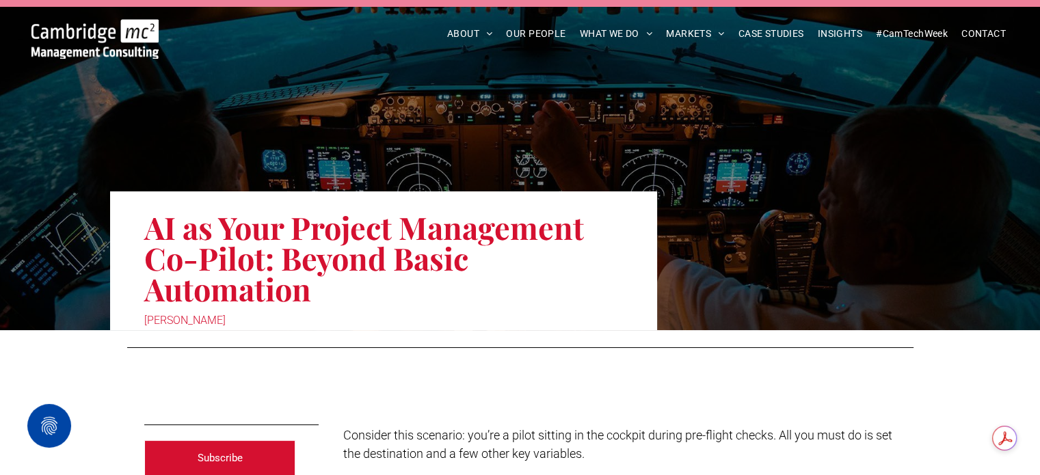
click at [517, 345] on div at bounding box center [520, 349] width 786 height 16
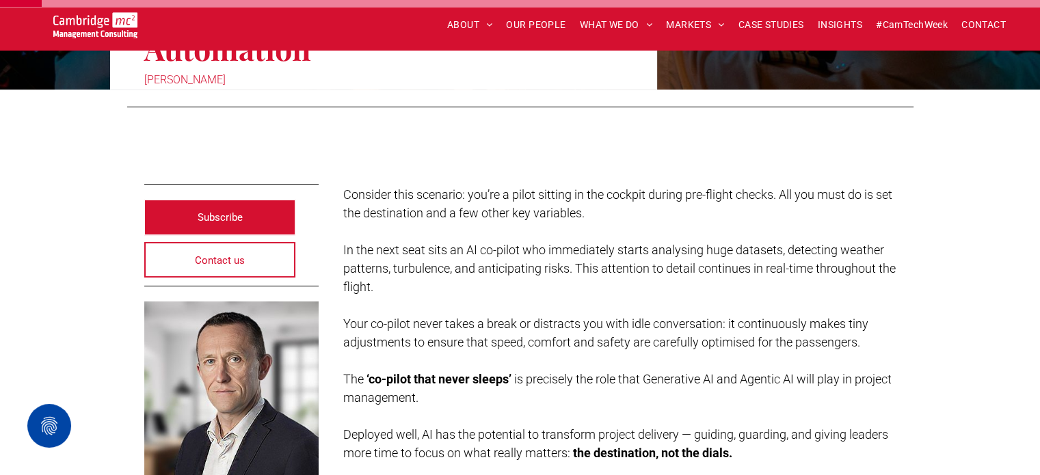
scroll to position [274, 0]
